Goal: Check status: Check status

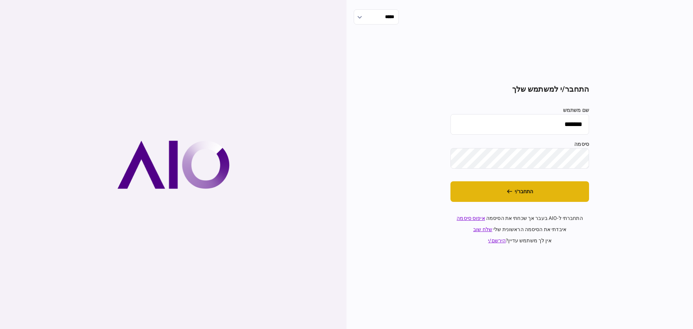
click at [552, 194] on button "התחבר/י" at bounding box center [519, 191] width 139 height 21
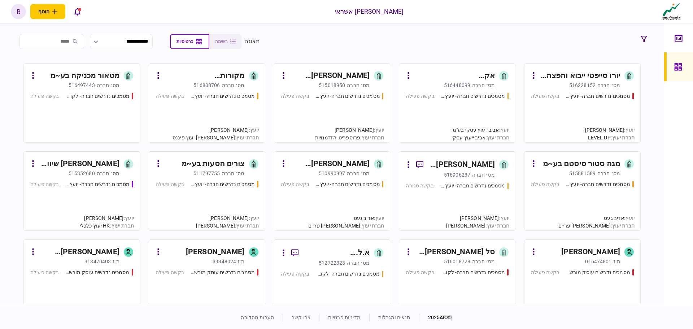
click at [576, 116] on div "מסמכים נדרשים חברה- יועץ - תהליך חברה בקשה פעילה" at bounding box center [582, 114] width 103 height 44
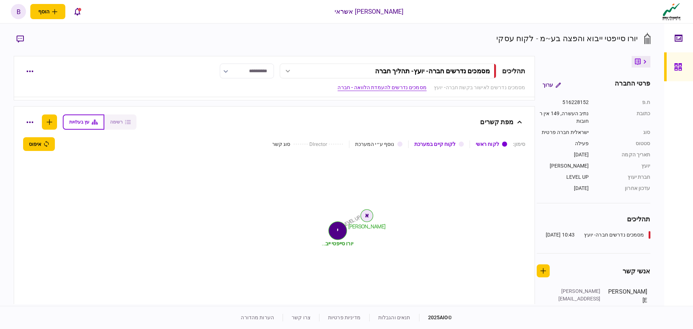
scroll to position [523, 0]
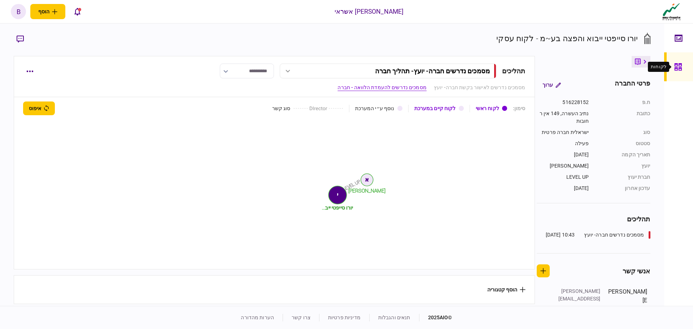
click at [676, 60] on div at bounding box center [680, 66] width 12 height 29
